Goal: Transaction & Acquisition: Register for event/course

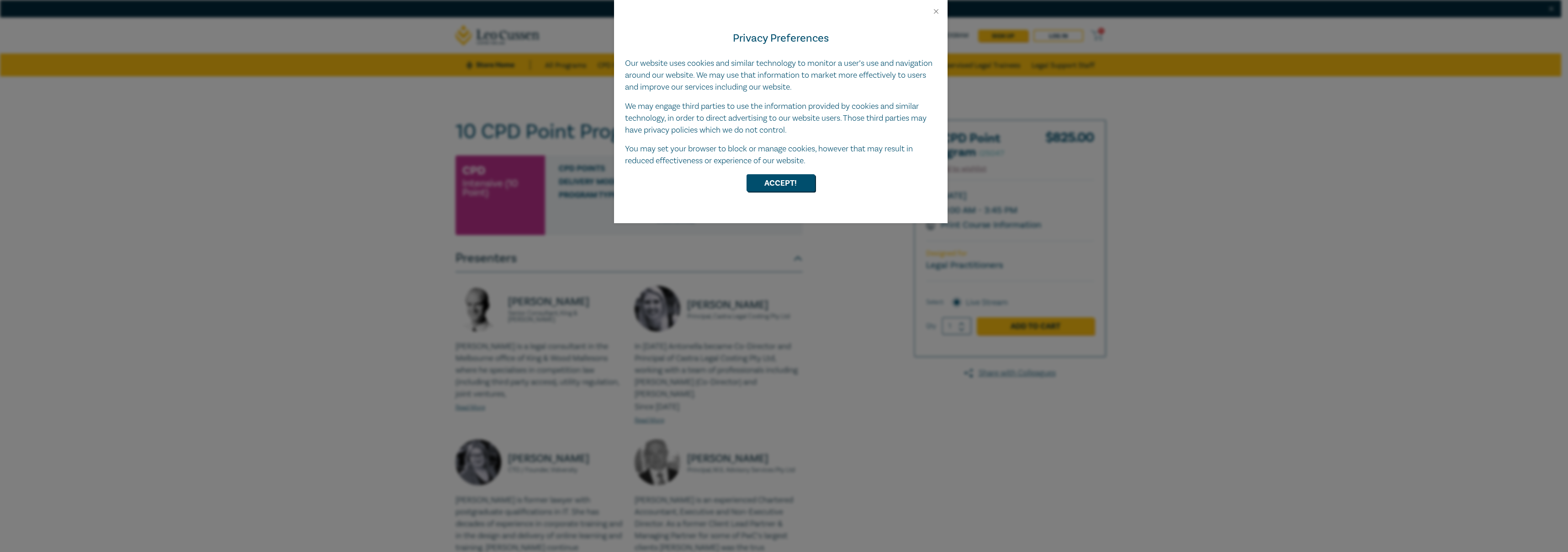
click at [744, 177] on div "Accept!" at bounding box center [780, 183] width 312 height 17
click at [798, 191] on button "Accept!" at bounding box center [780, 183] width 69 height 17
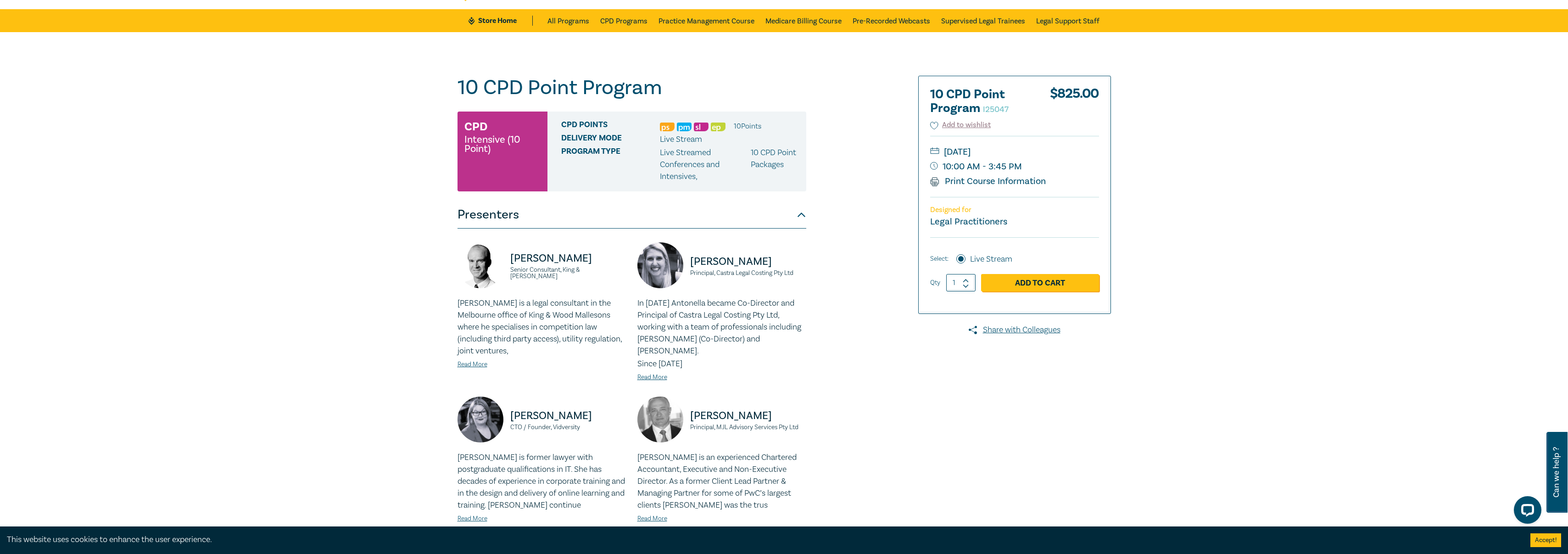
scroll to position [46, 0]
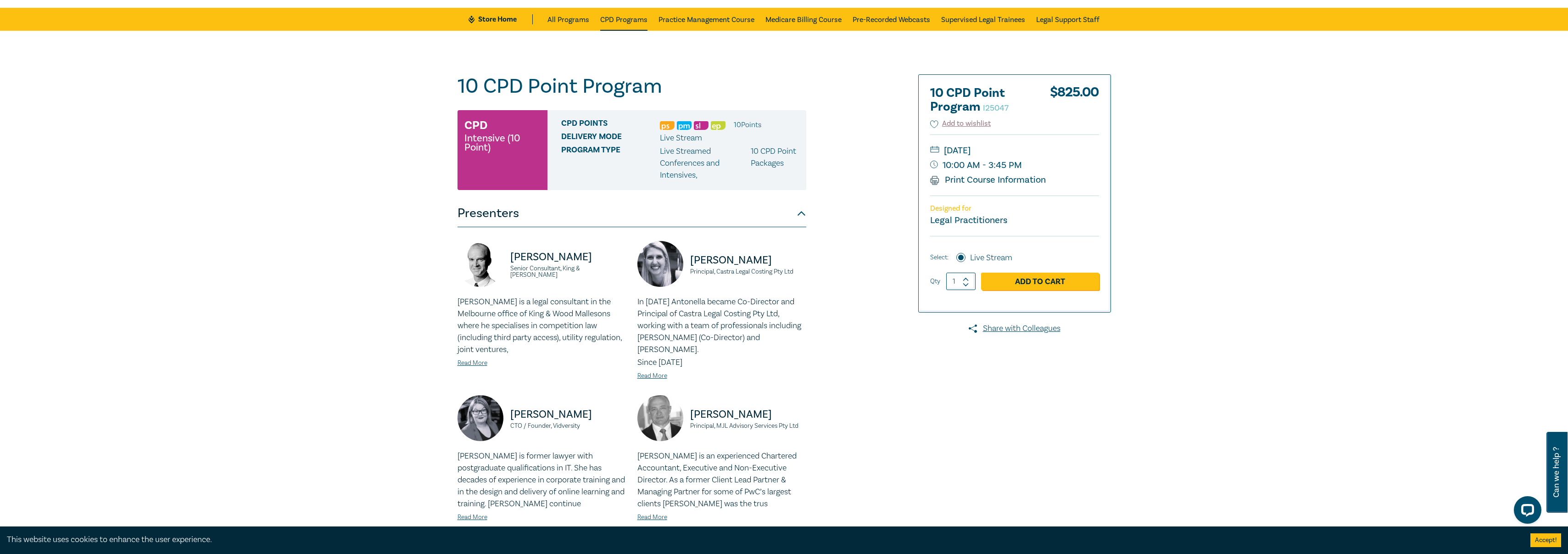
click at [641, 15] on link "CPD Programs" at bounding box center [623, 19] width 47 height 23
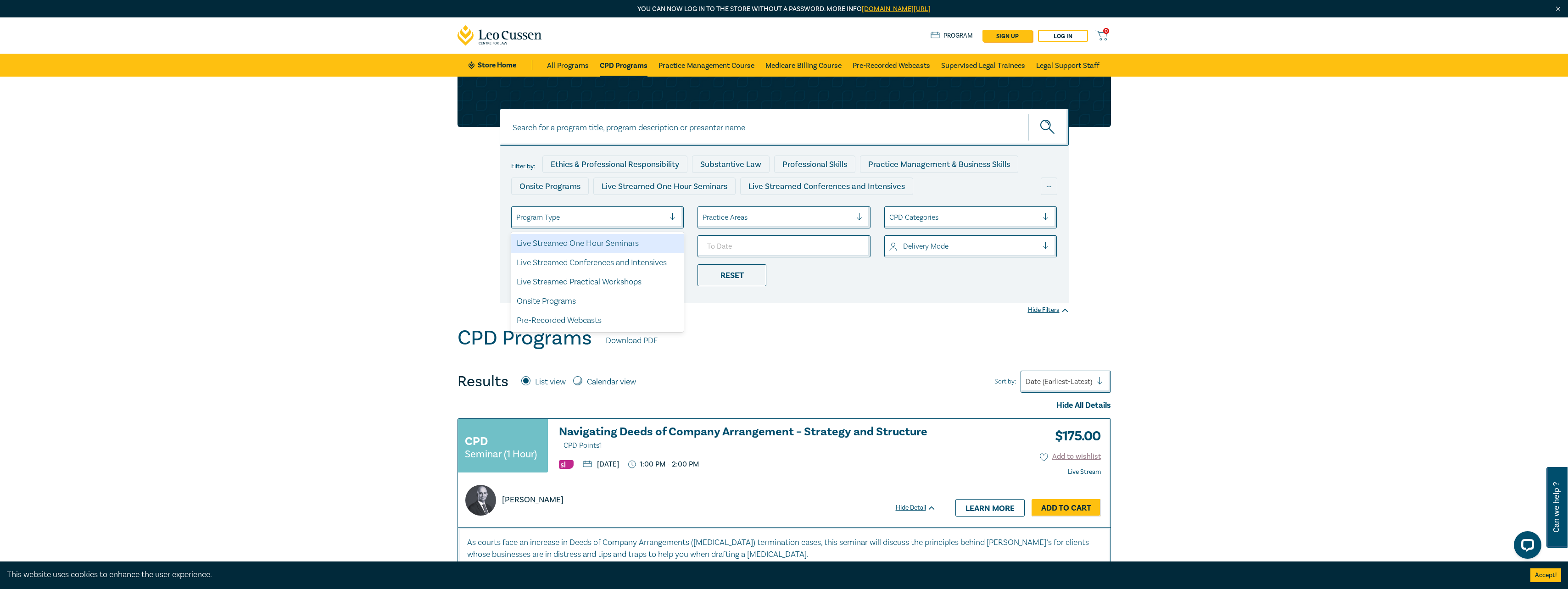
click at [579, 221] on div at bounding box center [590, 217] width 149 height 12
click at [635, 127] on input at bounding box center [784, 128] width 569 height 37
type input "family law"
click at [1028, 114] on button "submit" at bounding box center [1048, 127] width 41 height 28
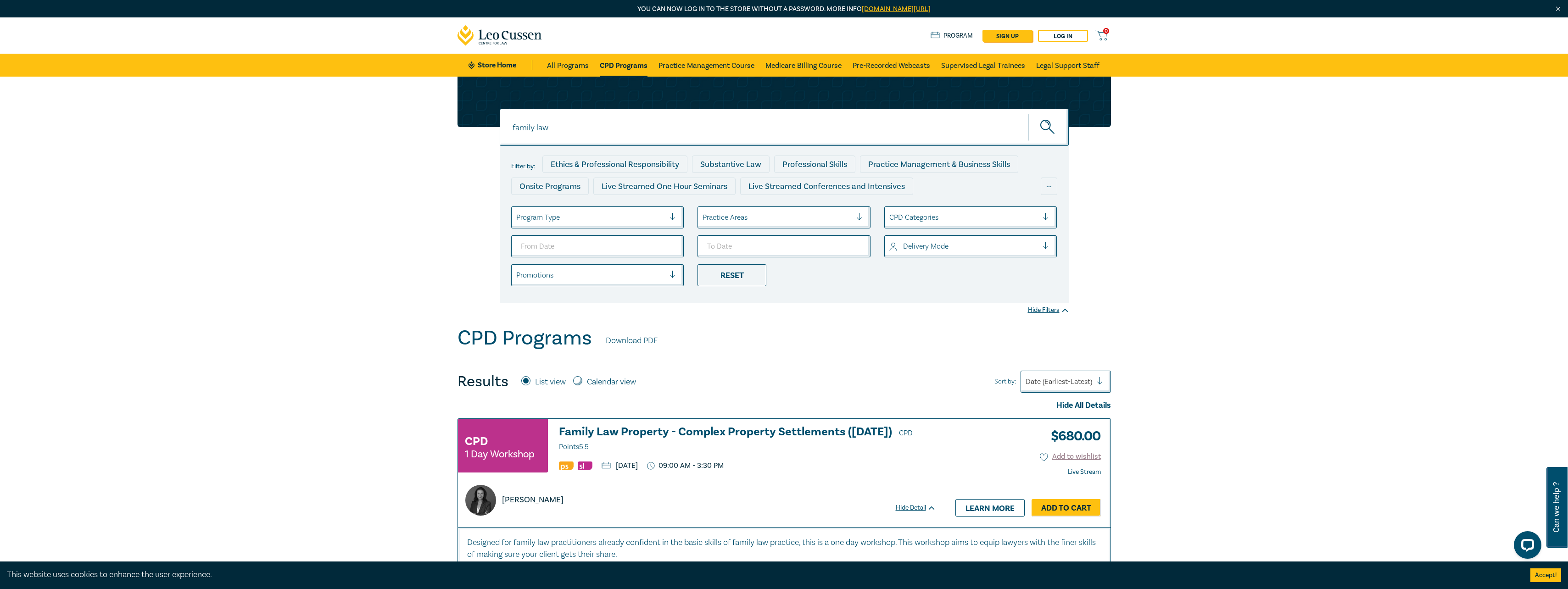
click at [1041, 125] on icon "submit" at bounding box center [1048, 128] width 16 height 16
click at [1047, 125] on icon "submit" at bounding box center [1048, 128] width 16 height 16
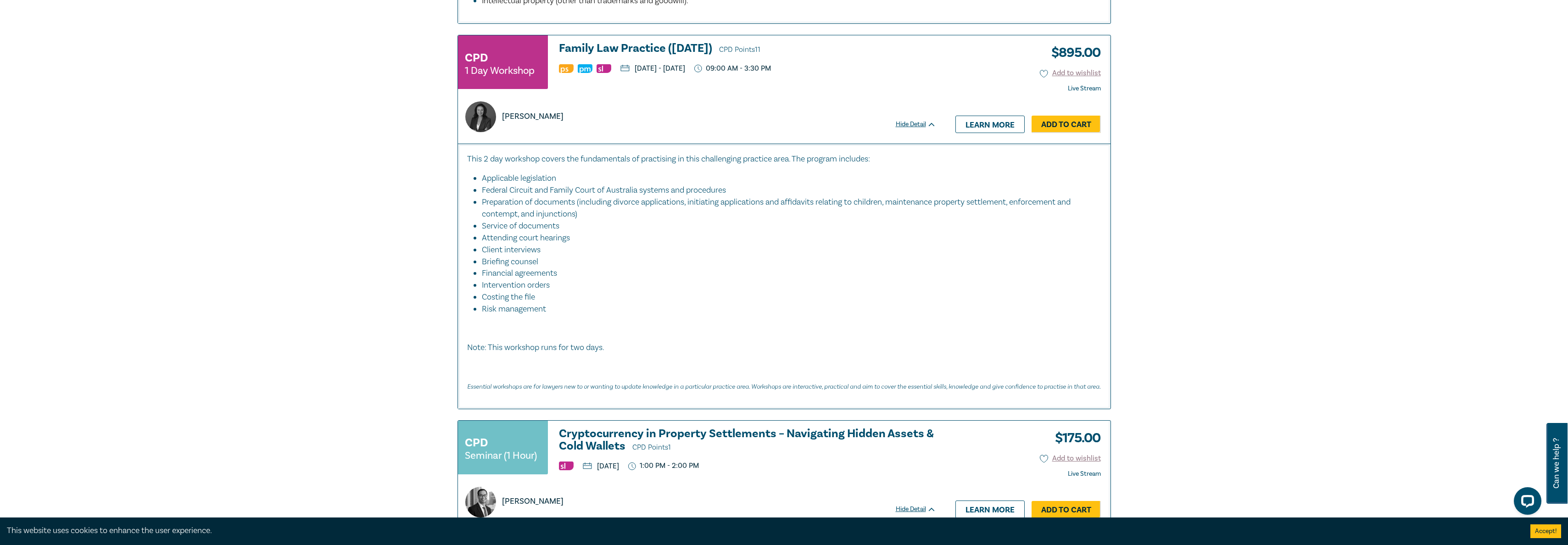
scroll to position [1331, 0]
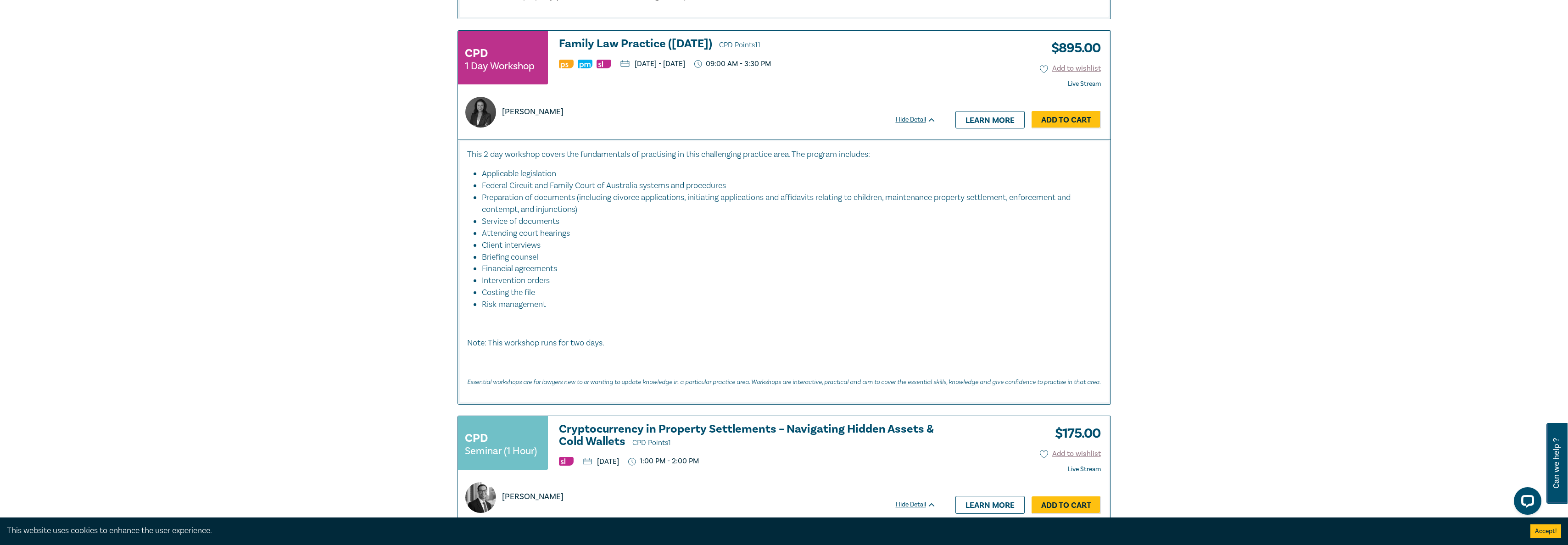
click at [650, 40] on h3 "Family Law Practice ([DATE]) CPD Points 11" at bounding box center [747, 44] width 377 height 14
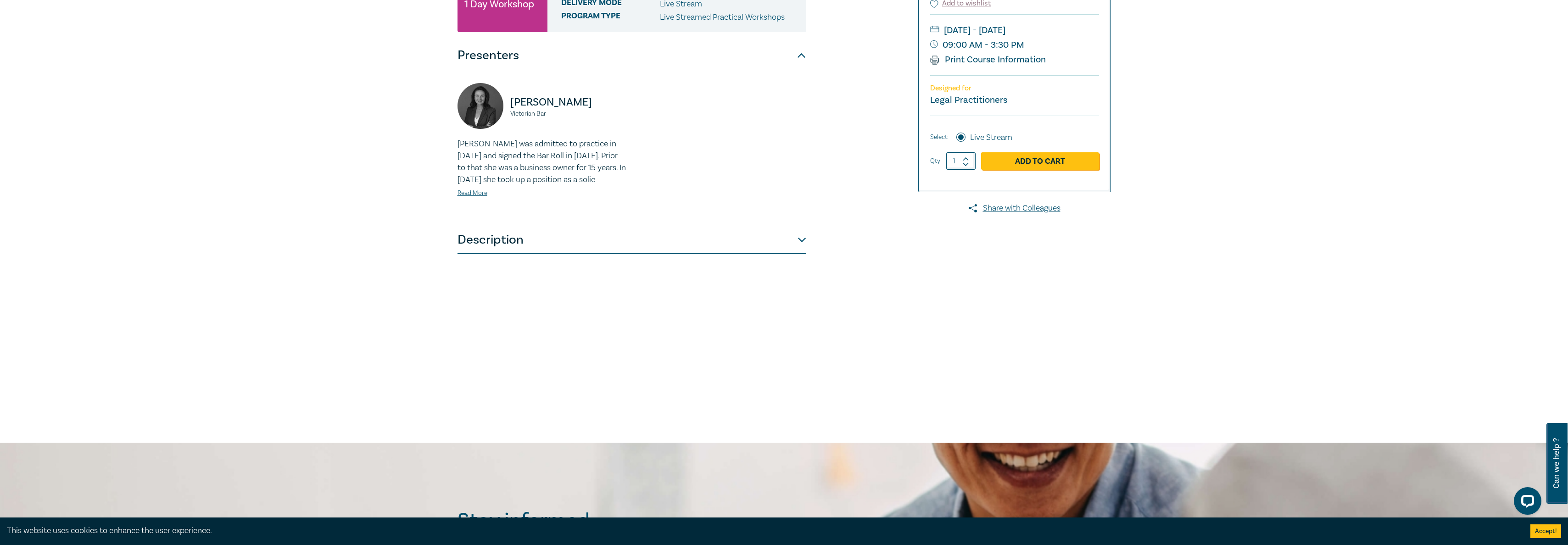
scroll to position [184, 0]
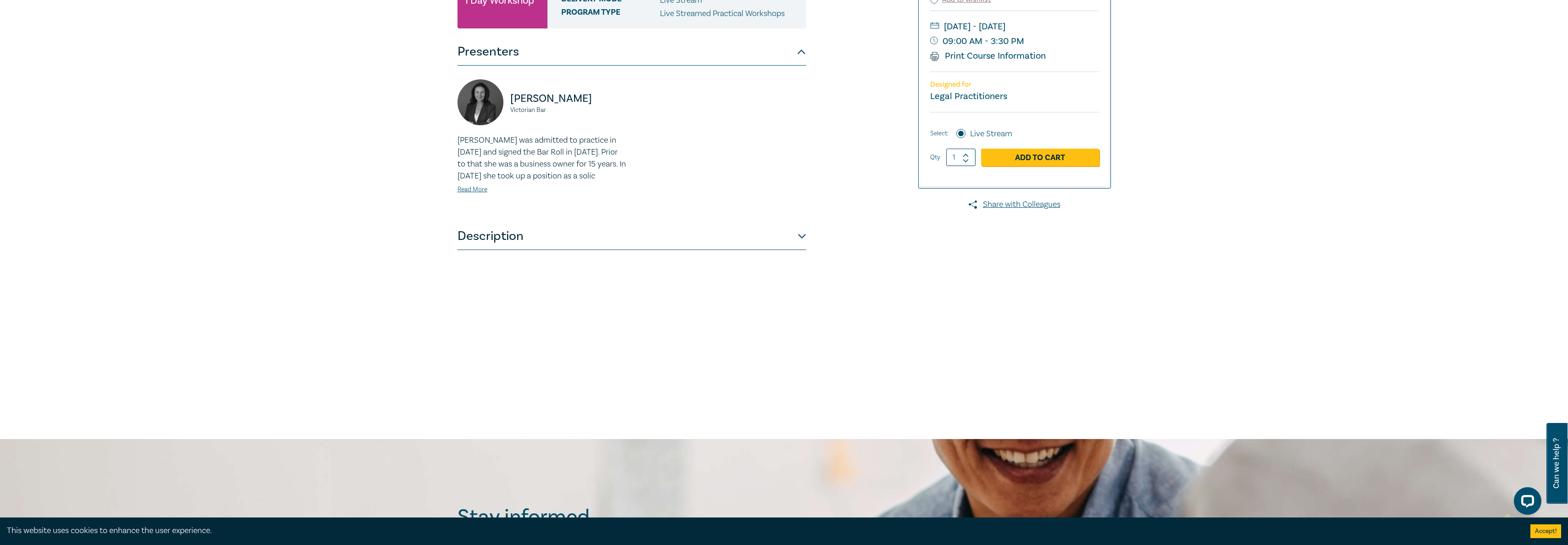
click at [549, 250] on button "Description" at bounding box center [631, 236] width 349 height 28
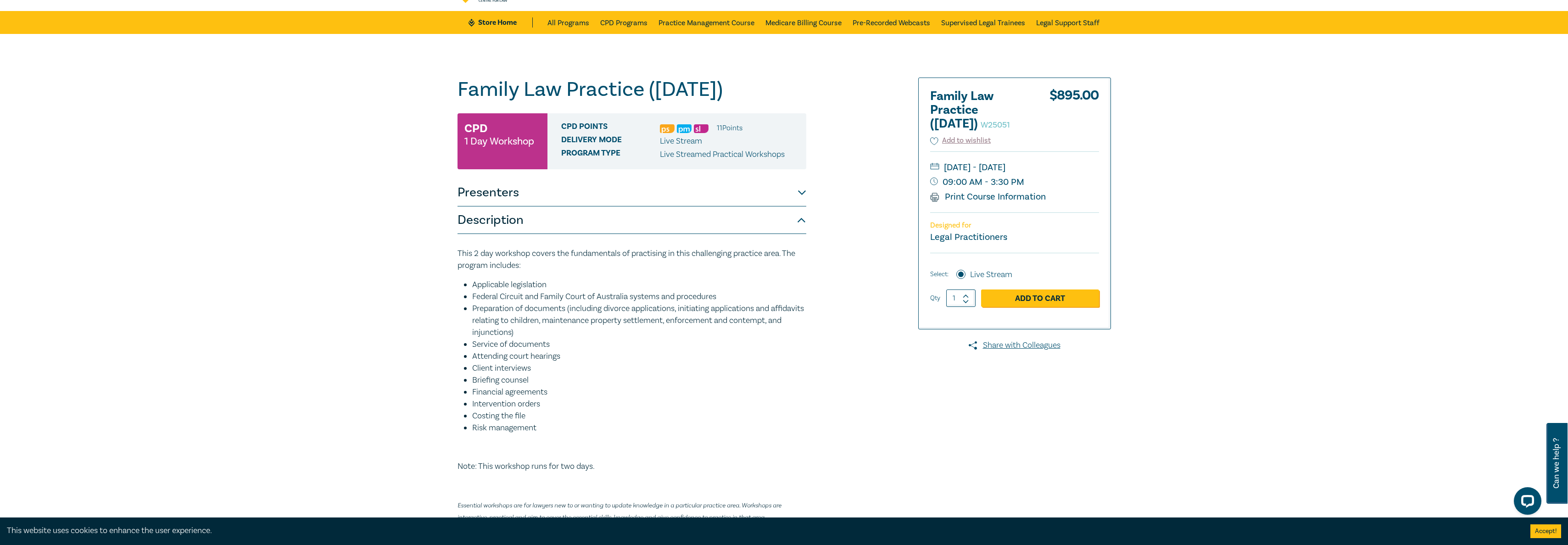
scroll to position [46, 0]
